Goal: Task Accomplishment & Management: Manage account settings

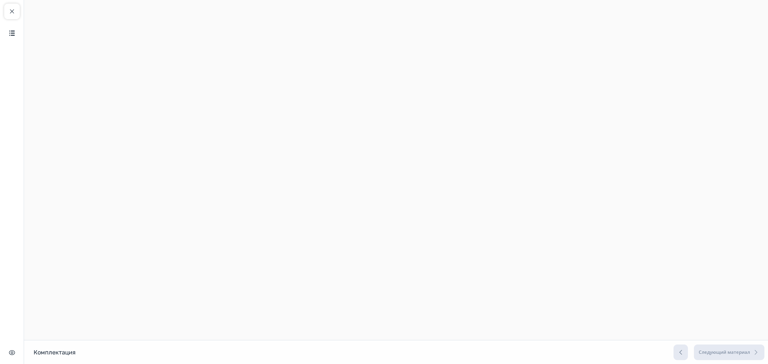
click at [14, 10] on span "button" at bounding box center [11, 11] width 7 height 7
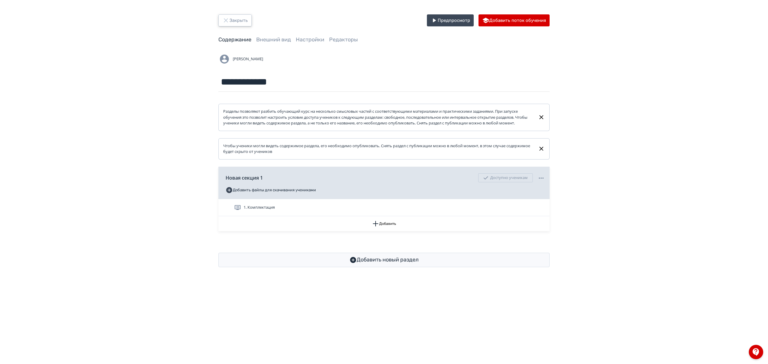
click at [237, 17] on button "Закрыть" at bounding box center [235, 20] width 33 height 12
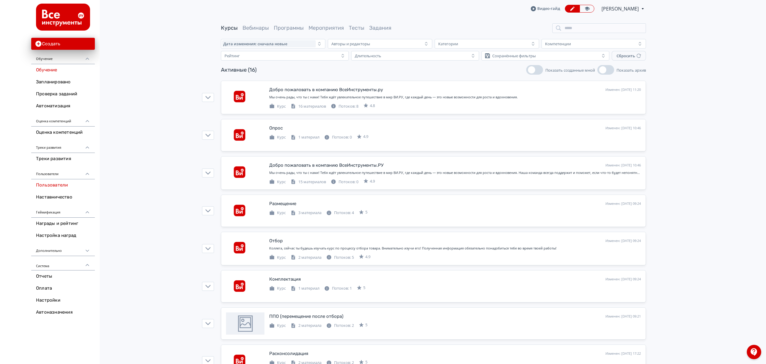
click at [65, 182] on link "Пользователи" at bounding box center [63, 185] width 64 height 12
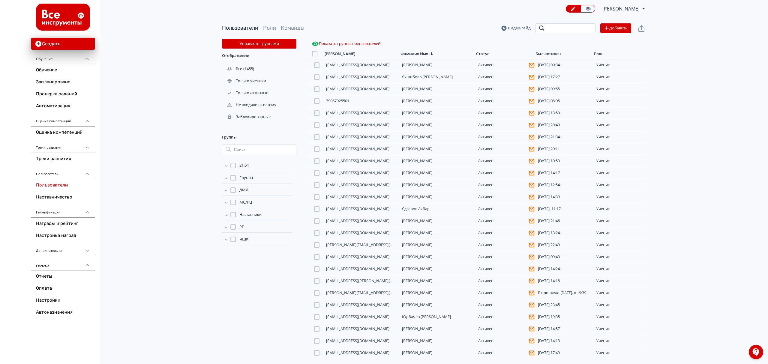
click at [553, 28] on input "search" at bounding box center [566, 28] width 60 height 10
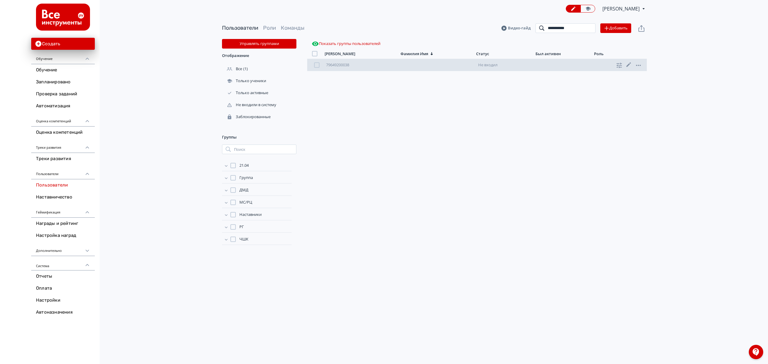
type input "**********"
click at [346, 64] on link "79649200038" at bounding box center [337, 64] width 23 height 5
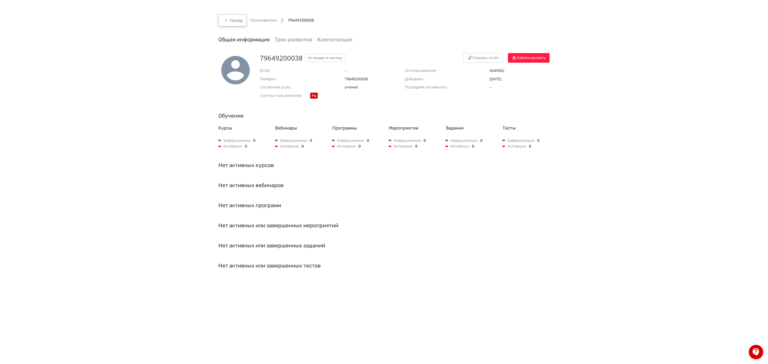
click at [232, 23] on button "Назад" at bounding box center [233, 20] width 28 height 12
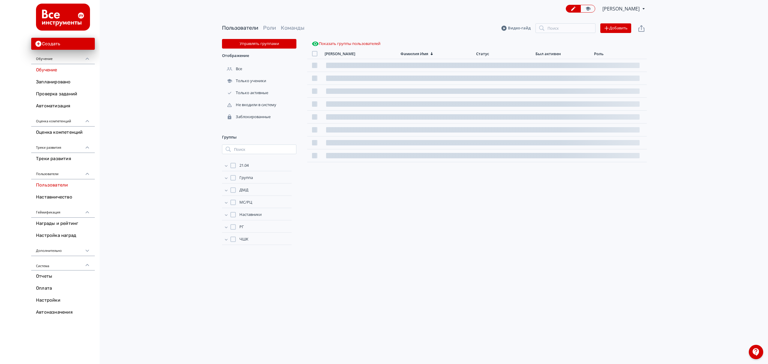
click at [47, 72] on link "Обучение" at bounding box center [63, 70] width 64 height 12
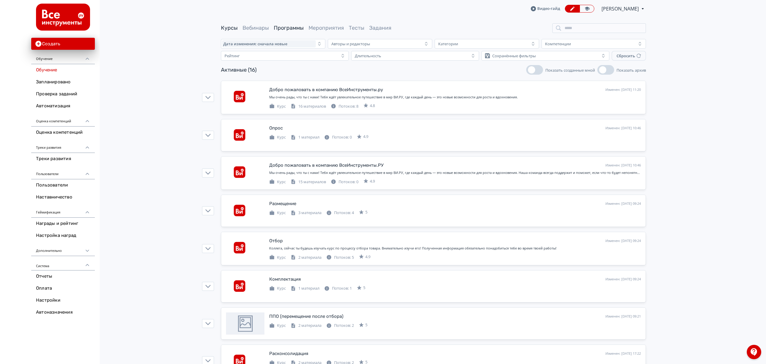
click at [282, 26] on link "Программы" at bounding box center [289, 28] width 30 height 7
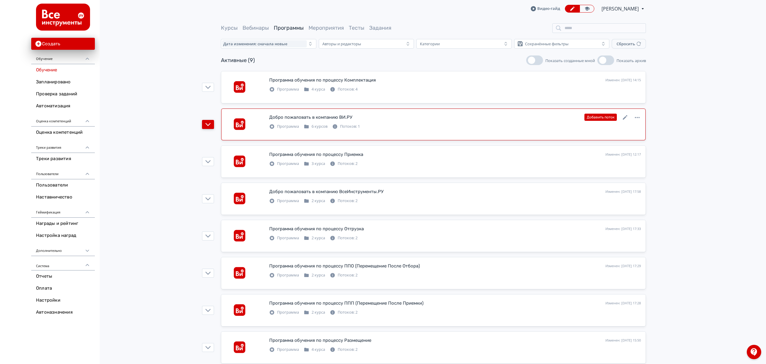
click at [205, 126] on button "button" at bounding box center [208, 124] width 12 height 9
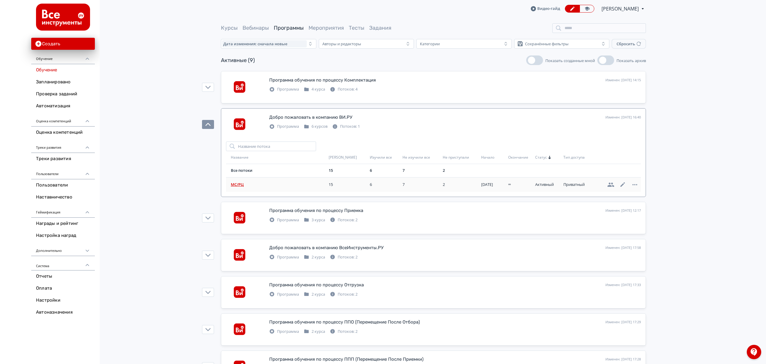
click at [243, 183] on span "МС/РЦ" at bounding box center [278, 185] width 95 height 6
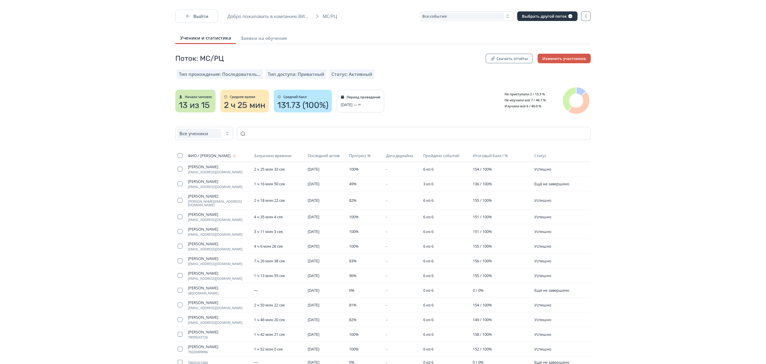
click at [567, 58] on button "Изменить участников" at bounding box center [564, 59] width 53 height 10
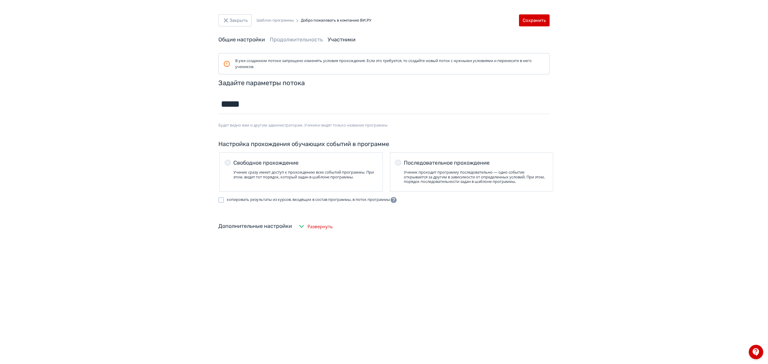
click at [336, 41] on link "Участники" at bounding box center [342, 39] width 28 height 7
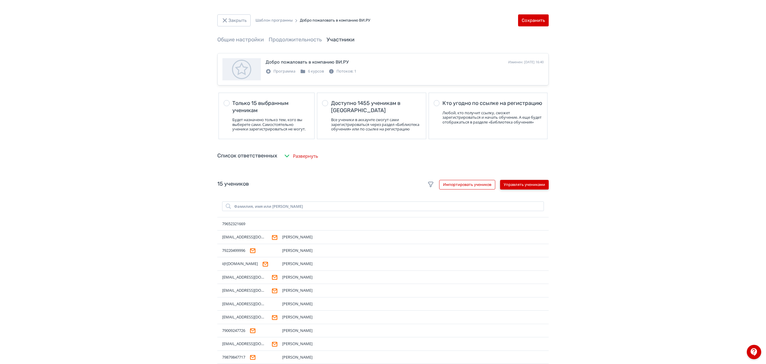
click at [517, 189] on button "Управлять учениками" at bounding box center [524, 185] width 49 height 10
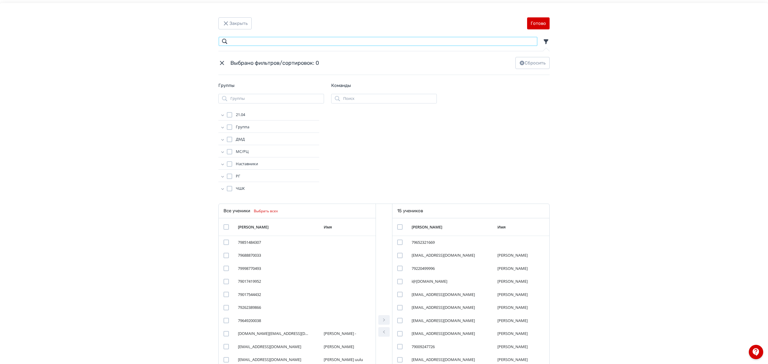
click at [259, 42] on input "Modal" at bounding box center [378, 42] width 319 height 10
paste input "**********"
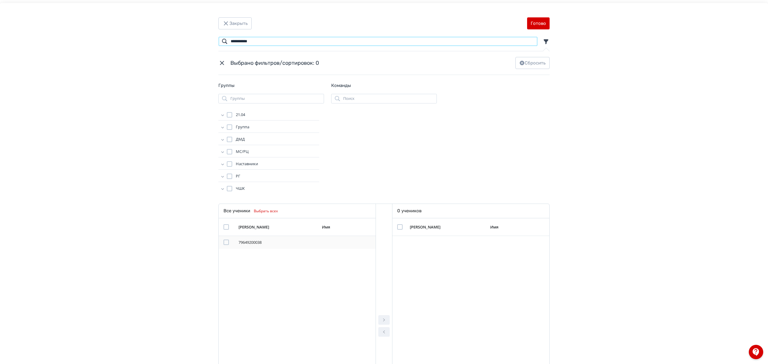
type input "**********"
click at [225, 244] on div "Modal" at bounding box center [226, 242] width 5 height 5
click at [384, 321] on icon "Modal" at bounding box center [384, 320] width 7 height 7
click at [398, 243] on div "Modal" at bounding box center [399, 242] width 5 height 5
click at [538, 19] on button "Готово" at bounding box center [538, 23] width 23 height 12
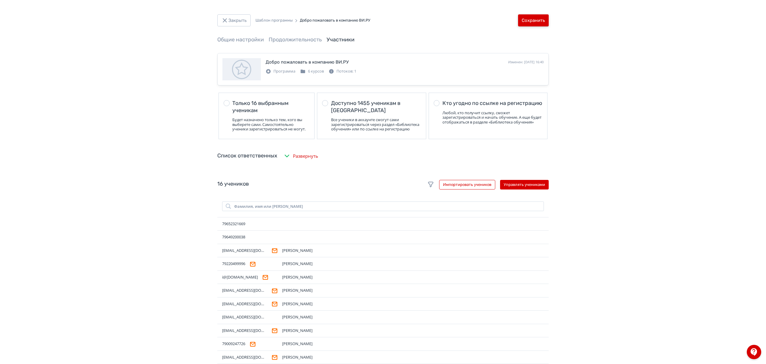
click at [538, 19] on button "Сохранить" at bounding box center [533, 20] width 31 height 12
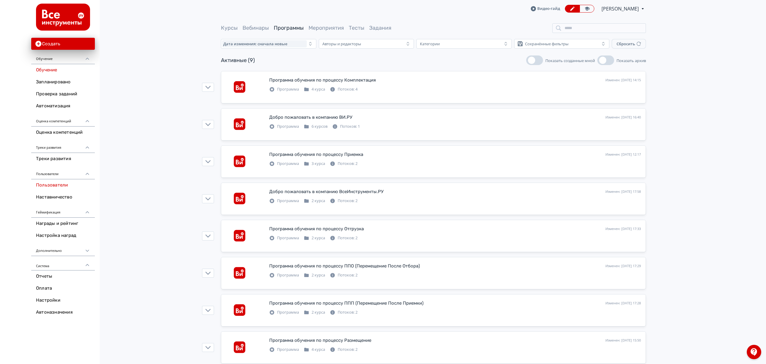
click at [65, 187] on link "Пользователи" at bounding box center [63, 185] width 64 height 12
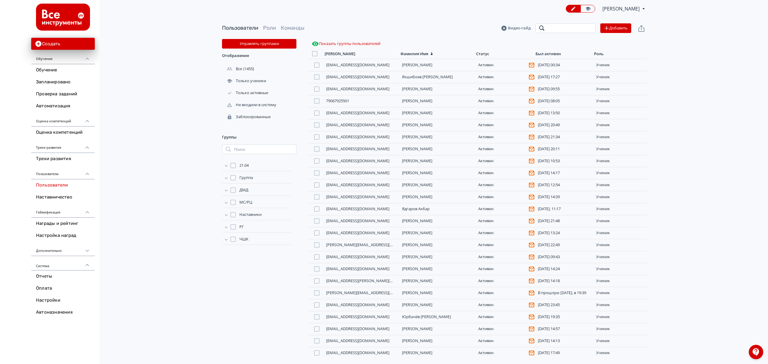
click at [556, 24] on input "search" at bounding box center [566, 28] width 60 height 10
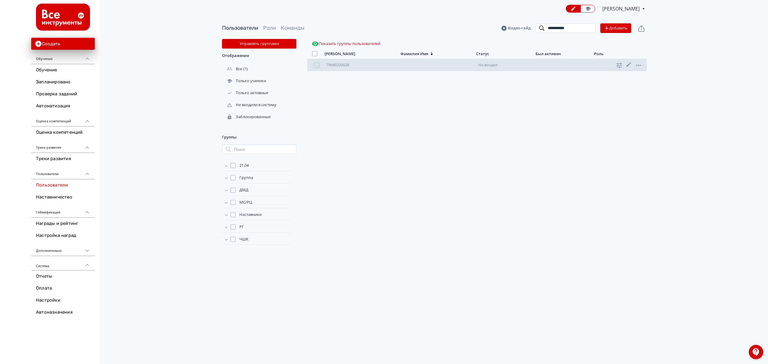
type input "**********"
click at [484, 65] on div "Не входил" at bounding box center [505, 65] width 54 height 5
click at [348, 67] on link "79649200038" at bounding box center [337, 64] width 23 height 5
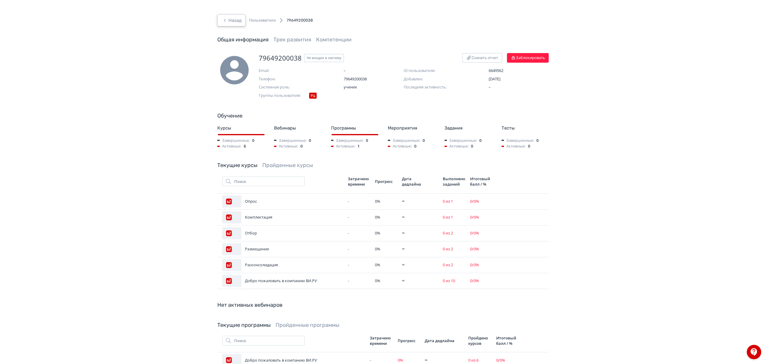
click at [229, 17] on button "Назад" at bounding box center [231, 20] width 28 height 12
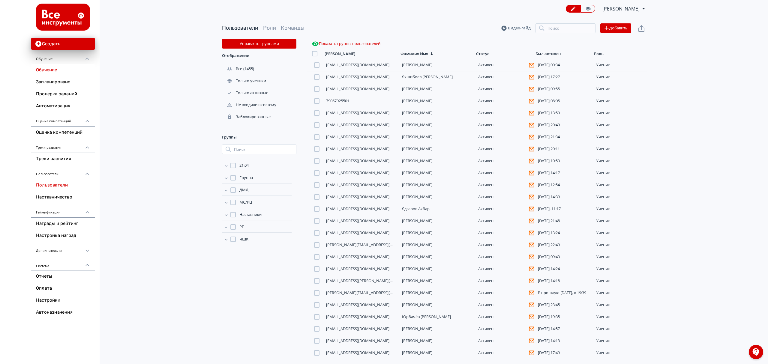
click at [44, 68] on link "Обучение" at bounding box center [63, 70] width 64 height 12
